Goal: Use online tool/utility: Utilize a website feature to perform a specific function

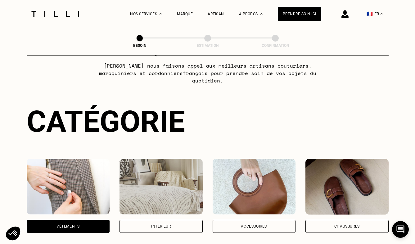
scroll to position [45, 0]
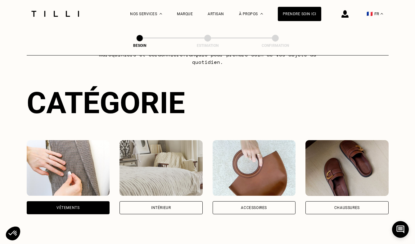
click at [243, 165] on img at bounding box center [254, 168] width 83 height 56
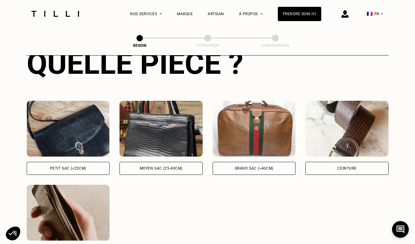
scroll to position [255, 0]
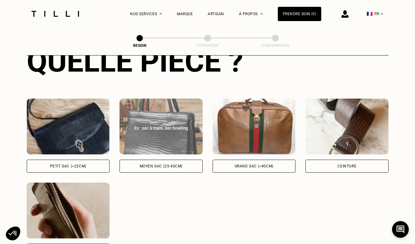
click at [179, 138] on img at bounding box center [161, 127] width 83 height 56
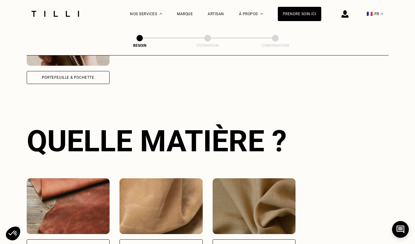
scroll to position [455, 0]
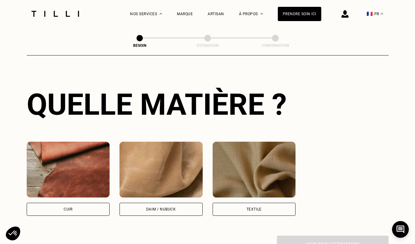
click at [83, 166] on img at bounding box center [68, 170] width 83 height 56
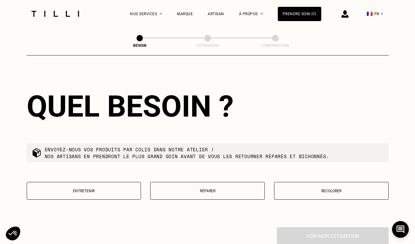
scroll to position [633, 0]
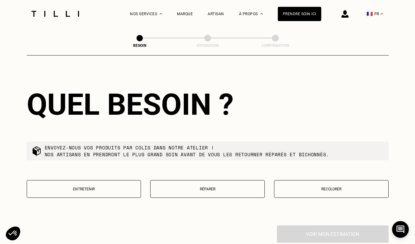
click at [204, 187] on p "Réparer" at bounding box center [208, 189] width 108 height 4
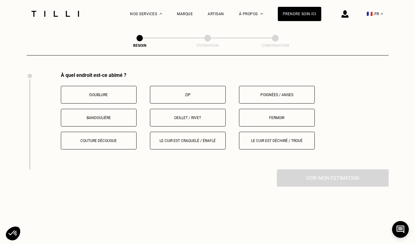
scroll to position [769, 0]
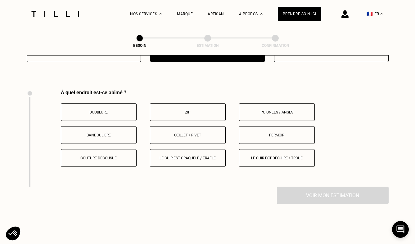
click at [281, 103] on button "Poignées / anses" at bounding box center [277, 112] width 76 height 18
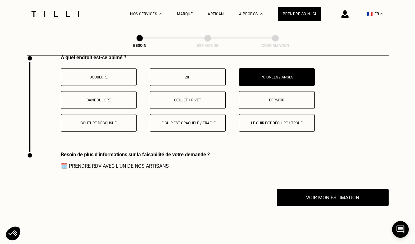
scroll to position [772, 0]
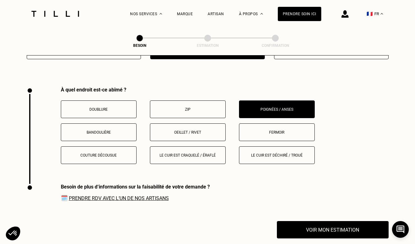
click at [201, 107] on button "Zip" at bounding box center [188, 110] width 76 height 18
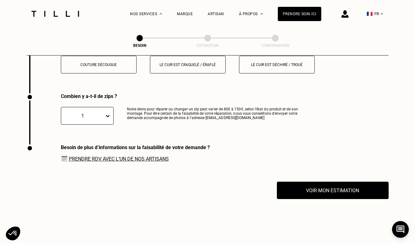
scroll to position [858, 0]
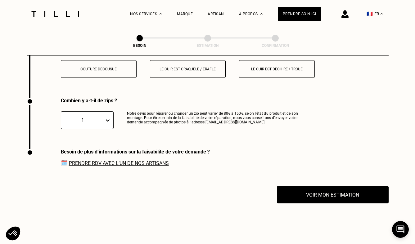
click at [111, 115] on div at bounding box center [109, 120] width 9 height 11
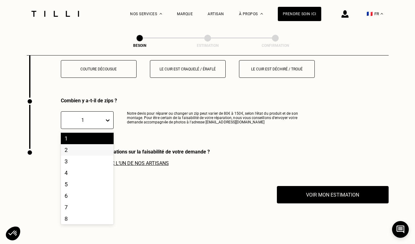
click at [97, 144] on div "2" at bounding box center [87, 149] width 53 height 11
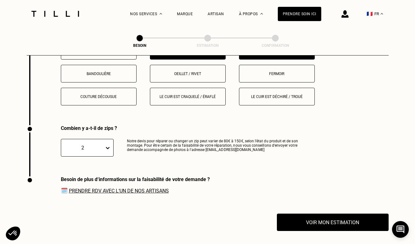
click at [115, 95] on p "Couture décousue" at bounding box center [98, 97] width 69 height 4
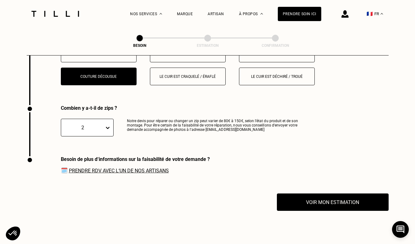
scroll to position [847, 0]
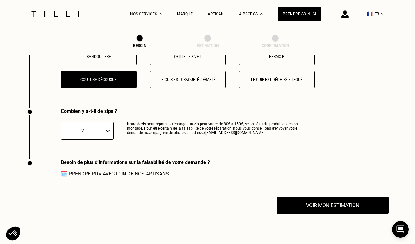
click at [180, 81] on div "À quel endroit est-ce abîmé ? Doublure Zip Poignées / anses Bandoulière Oeillet…" at bounding box center [208, 59] width 362 height 97
click at [186, 78] on p "Le cuir est craquelé / éraflé" at bounding box center [187, 80] width 69 height 4
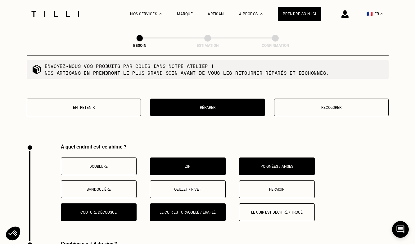
scroll to position [743, 0]
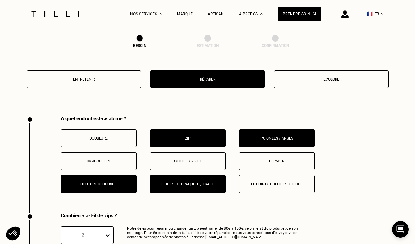
click at [102, 175] on button "Couture décousue" at bounding box center [99, 184] width 76 height 18
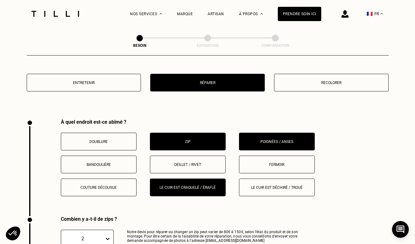
scroll to position [706, 0]
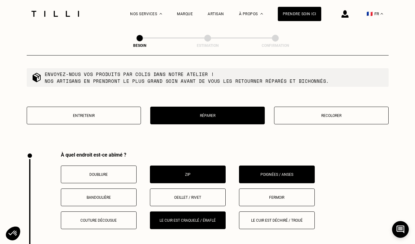
click at [198, 173] on p "Zip" at bounding box center [187, 175] width 69 height 4
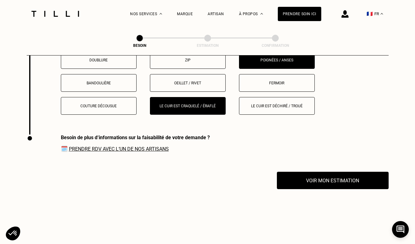
scroll to position [810, 0]
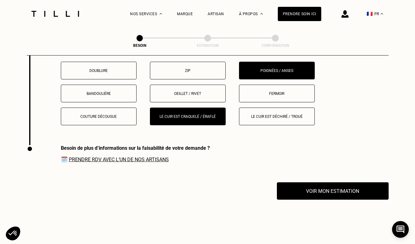
click at [194, 65] on button "Zip" at bounding box center [188, 71] width 76 height 18
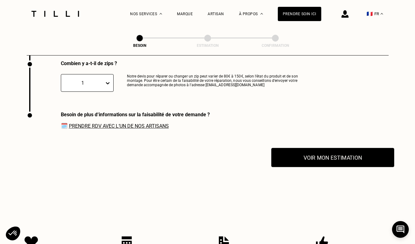
scroll to position [901, 0]
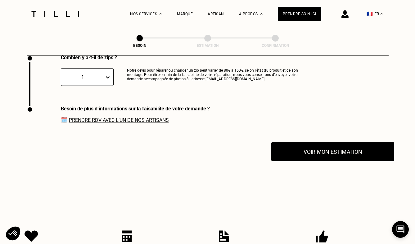
click at [300, 147] on button "Voir mon estimation" at bounding box center [332, 151] width 123 height 19
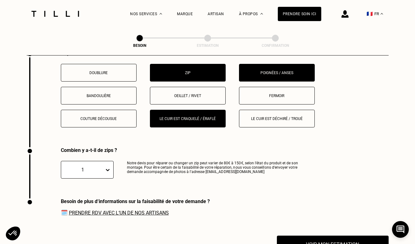
scroll to position [798, 0]
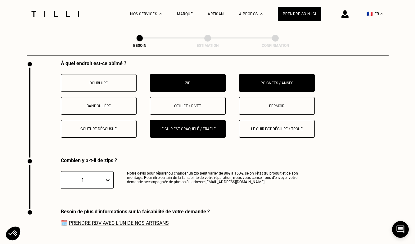
click at [190, 128] on button "Le cuir est craquelé / éraflé" at bounding box center [188, 129] width 76 height 18
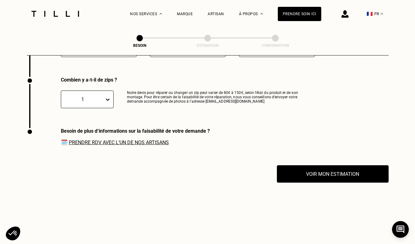
click at [195, 83] on div "1 Notre devis pour réparer ou changer un zip peut varier de 80€ à 150€, selon l…" at bounding box center [181, 95] width 241 height 25
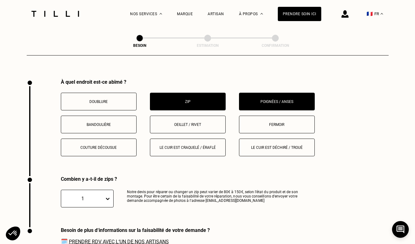
click at [200, 99] on button "Zip" at bounding box center [188, 102] width 76 height 18
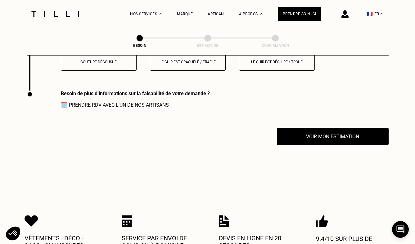
scroll to position [879, 0]
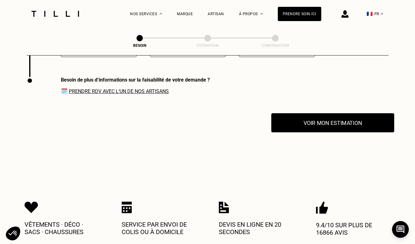
click at [314, 120] on button "Voir mon estimation" at bounding box center [332, 122] width 123 height 19
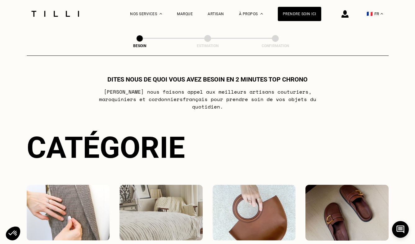
scroll to position [0, 0]
click at [184, 16] on div "Marque" at bounding box center [185, 14] width 16 height 28
click at [185, 15] on div "Marque" at bounding box center [185, 14] width 16 height 4
